Goal: Obtain resource: Obtain resource

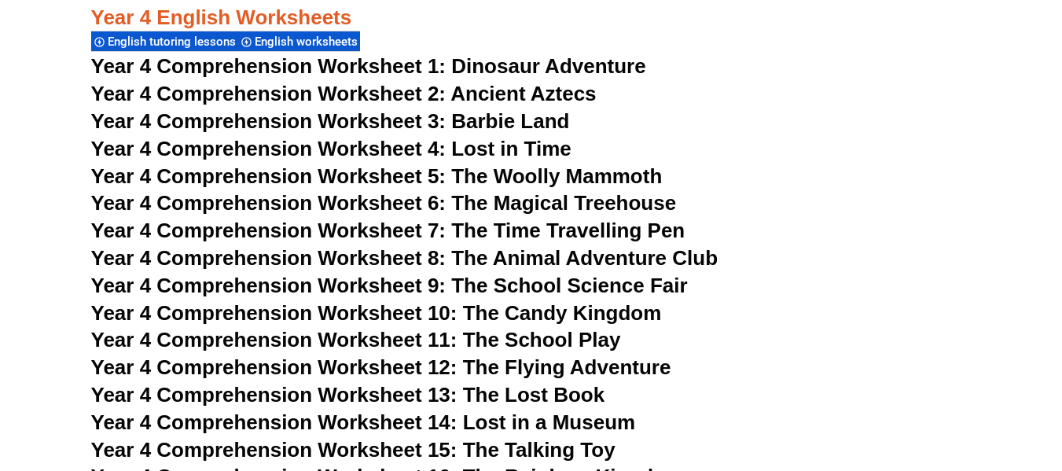
scroll to position [6440, 0]
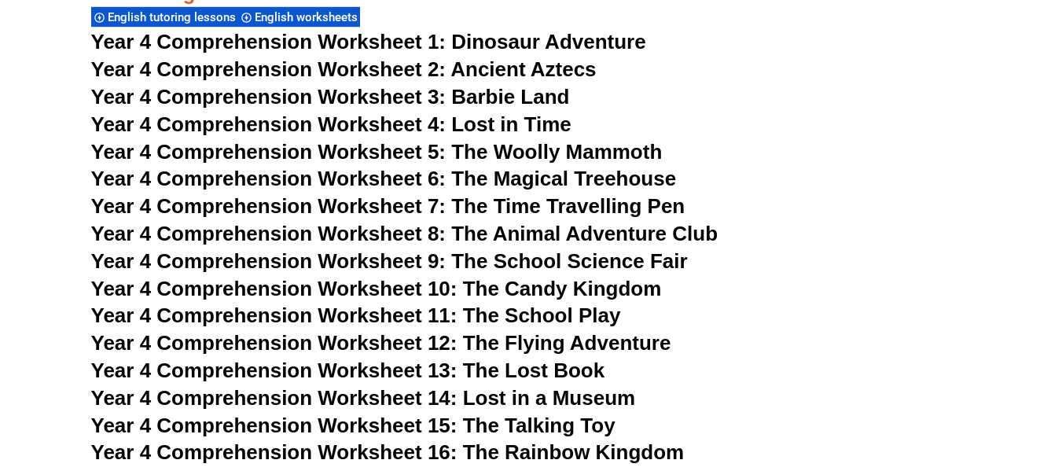
click at [251, 176] on span "Year 4 Comprehension Worksheet 6: The Magical Treehouse" at bounding box center [383, 179] width 585 height 24
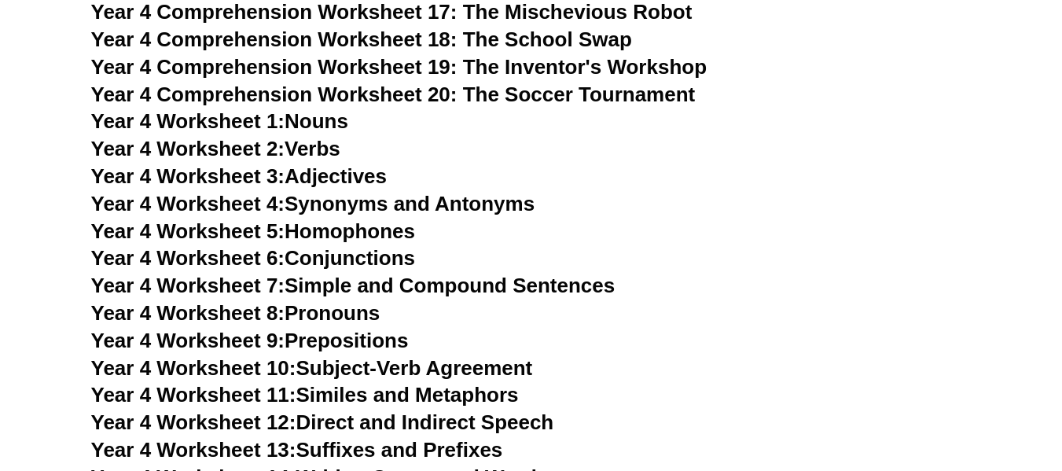
scroll to position [6990, 0]
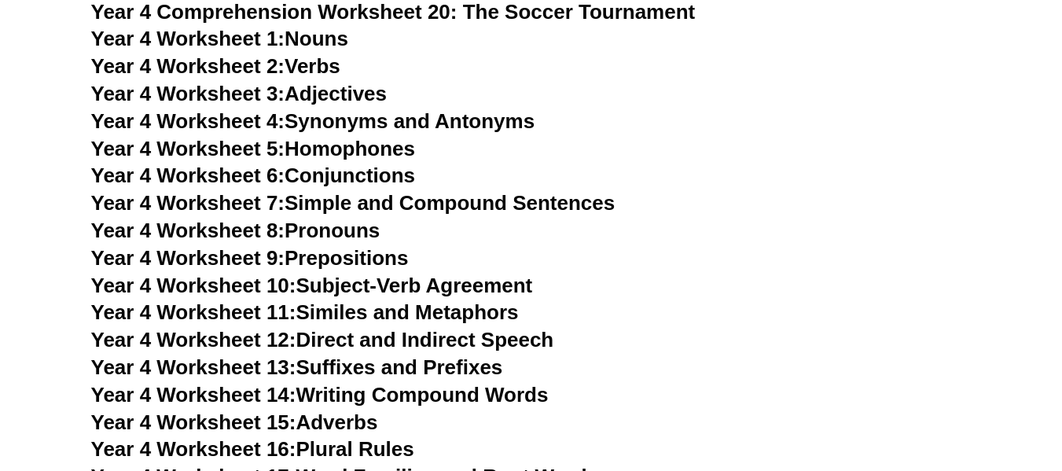
click at [226, 341] on span "Year 4 Worksheet 12:" at bounding box center [193, 340] width 205 height 24
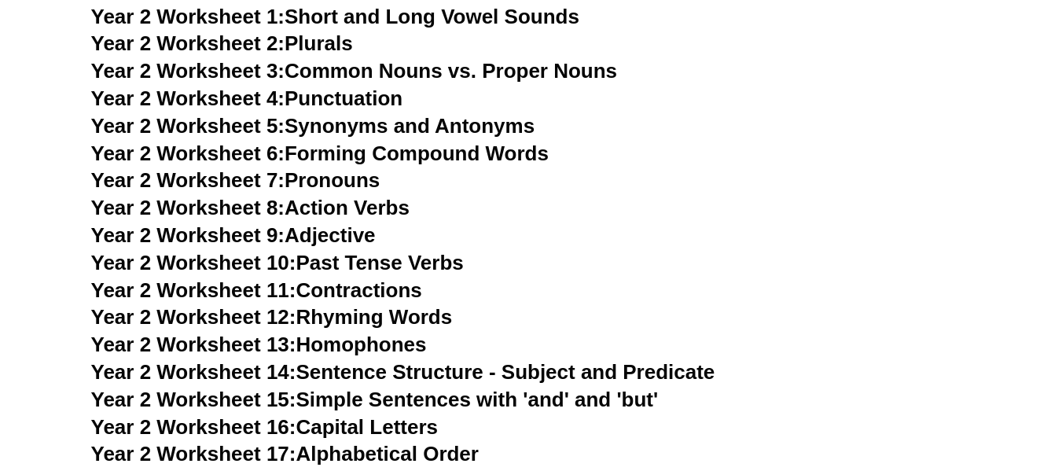
scroll to position [4475, 0]
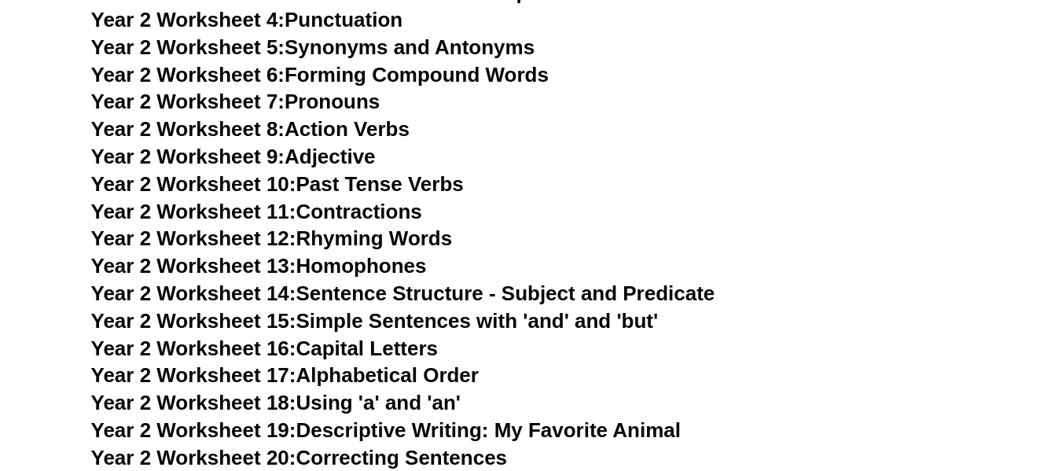
click at [253, 266] on span "Year 2 Worksheet 13:" at bounding box center [193, 266] width 205 height 24
click at [356, 181] on link "Year 2 Worksheet 10: Past Tense Verbs" at bounding box center [277, 184] width 372 height 24
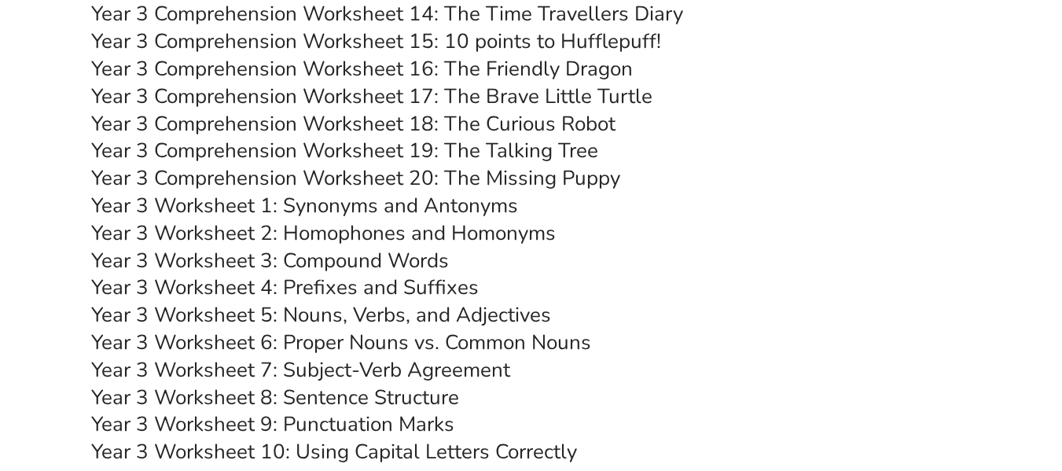
scroll to position [5733, 0]
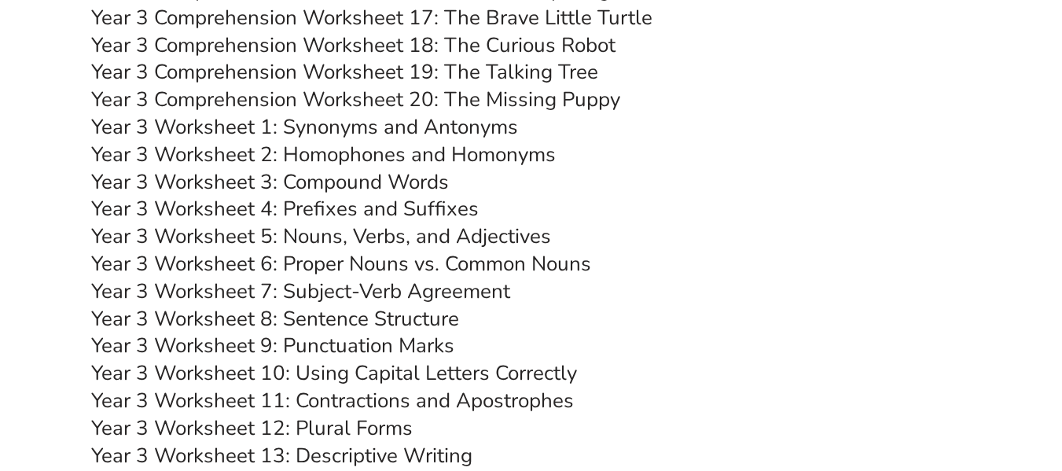
click at [383, 237] on link "Year 3 Worksheet 5: Nouns, Verbs, and Adjectives" at bounding box center [321, 236] width 460 height 28
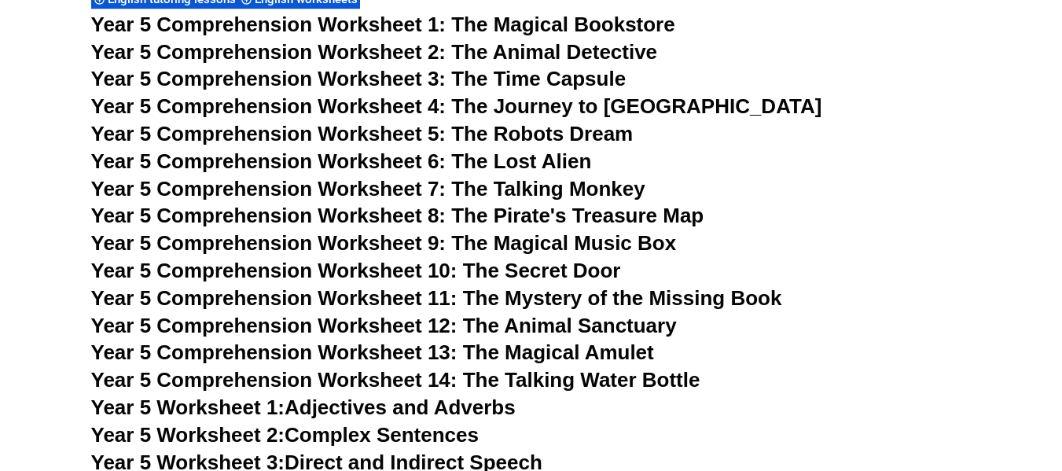
scroll to position [7618, 0]
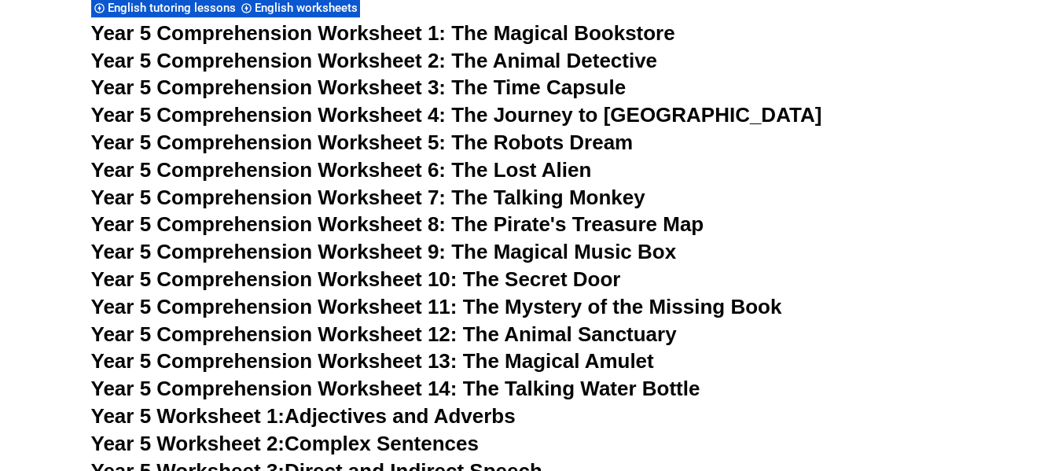
click at [298, 61] on span "Year 5 Comprehension Worksheet 2: The Animal Detective" at bounding box center [374, 61] width 567 height 24
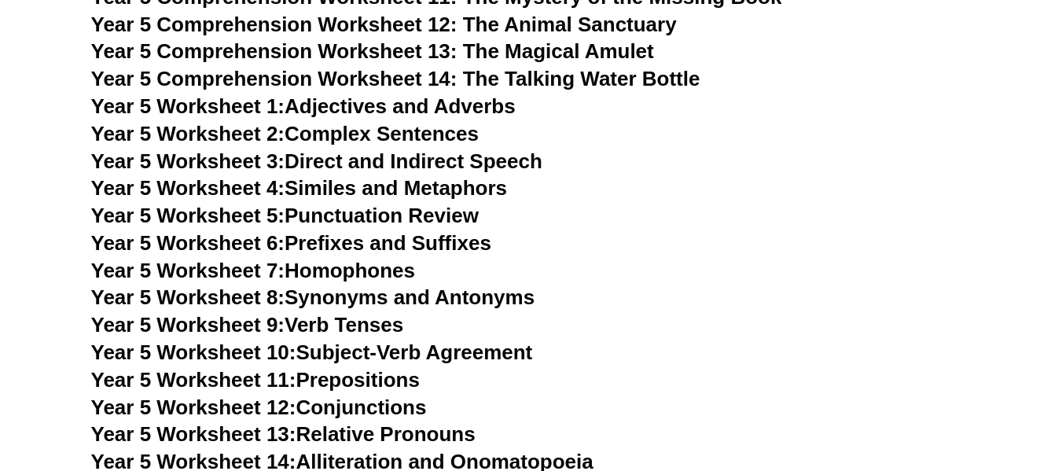
scroll to position [7933, 0]
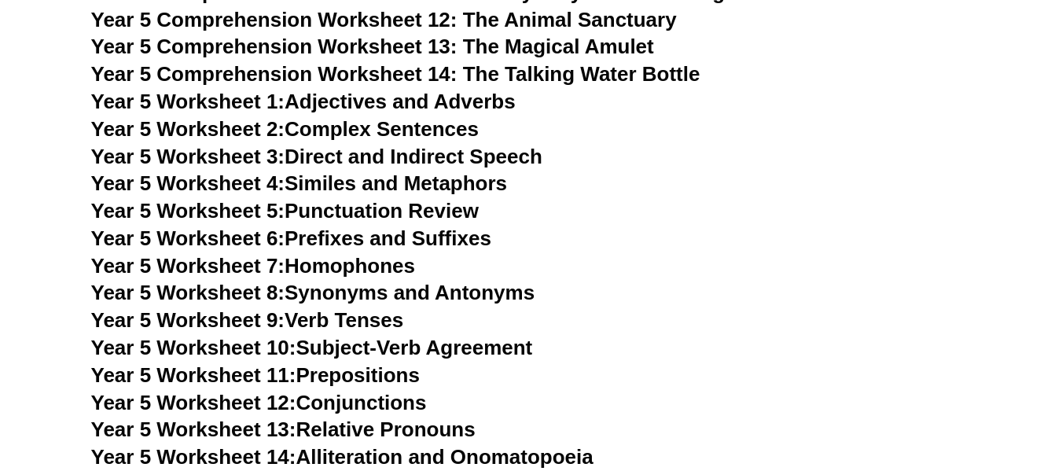
click at [395, 100] on link "Year 5 Worksheet 1: Adjectives and Adverbs" at bounding box center [303, 102] width 424 height 24
click at [403, 157] on link "Year 5 Worksheet 3: Direct and Indirect Speech" at bounding box center [316, 157] width 451 height 24
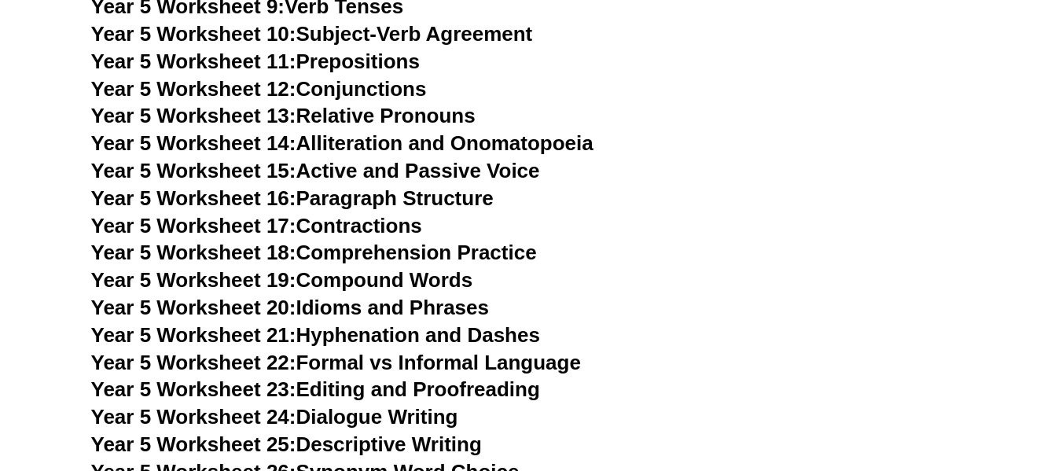
scroll to position [8247, 0]
click at [442, 250] on link "Year 5 Worksheet 18: Comprehension Practice" at bounding box center [314, 252] width 446 height 24
click at [352, 222] on link "Year 5 Worksheet 17: Contractions" at bounding box center [256, 225] width 331 height 24
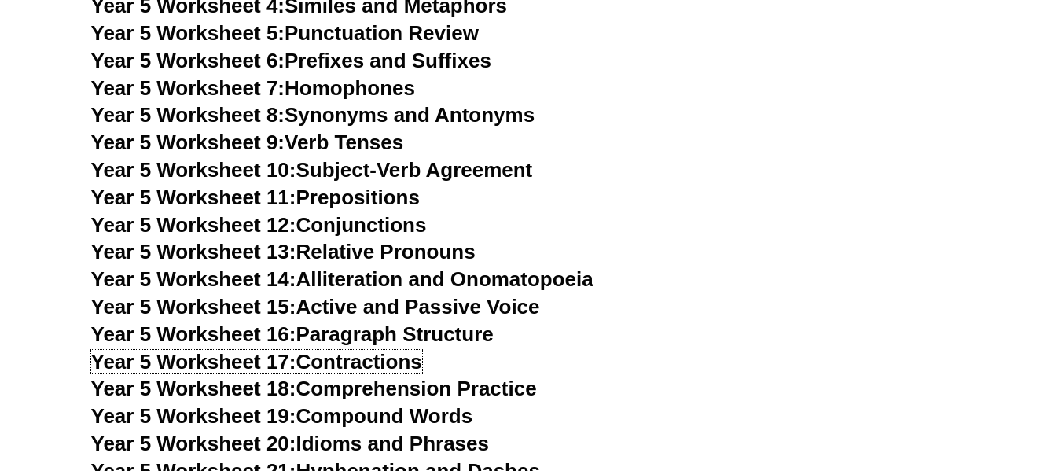
scroll to position [8090, 0]
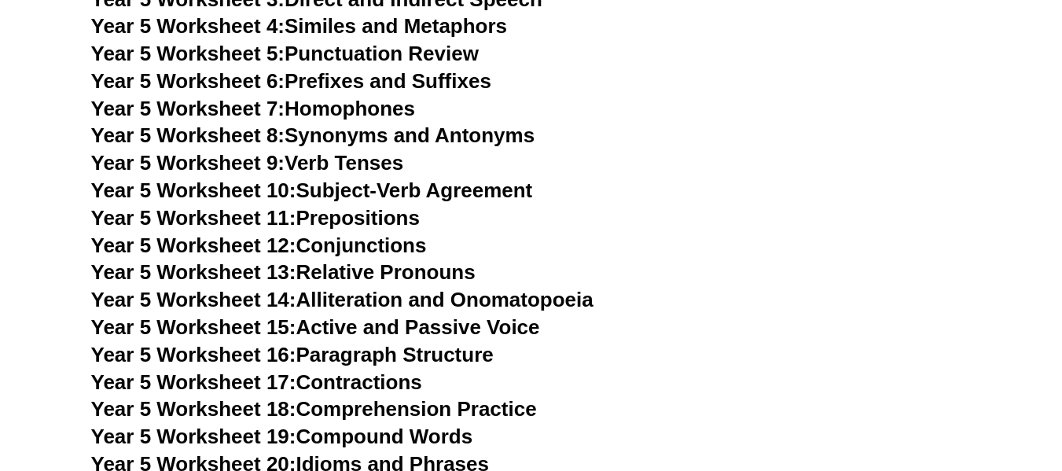
click at [350, 218] on link "Year 5 Worksheet 11: Prepositions" at bounding box center [255, 218] width 328 height 24
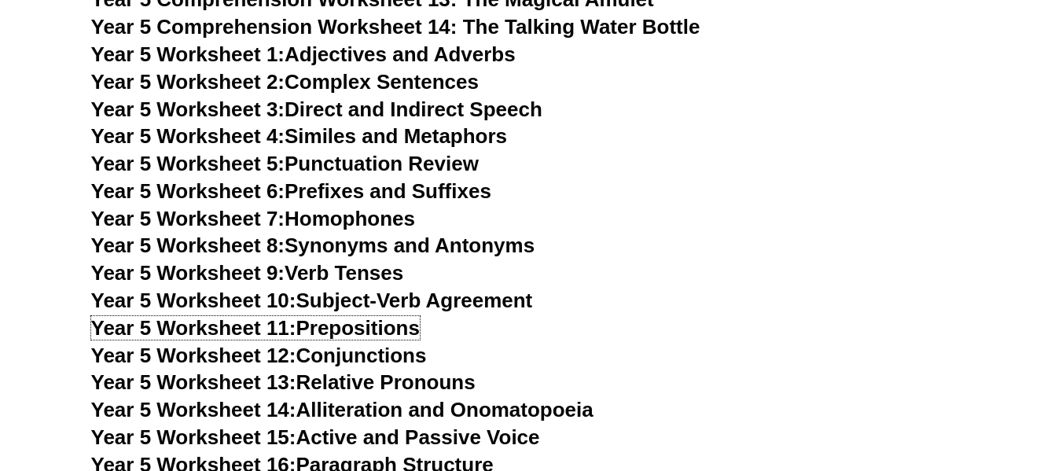
scroll to position [7933, 0]
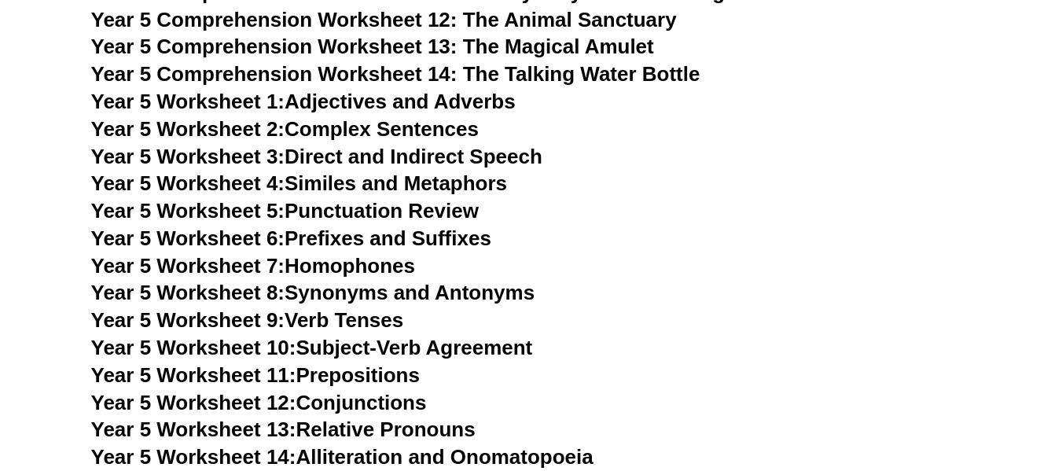
click at [428, 181] on link "Year 5 Worksheet 4: Similes and Metaphors" at bounding box center [299, 183] width 416 height 24
click at [343, 264] on link "Year 5 Worksheet 7: Homophones" at bounding box center [253, 266] width 325 height 24
click at [405, 101] on link "Year 5 Worksheet 1: Adjectives and Adverbs" at bounding box center [303, 102] width 424 height 24
